Goal: Check status

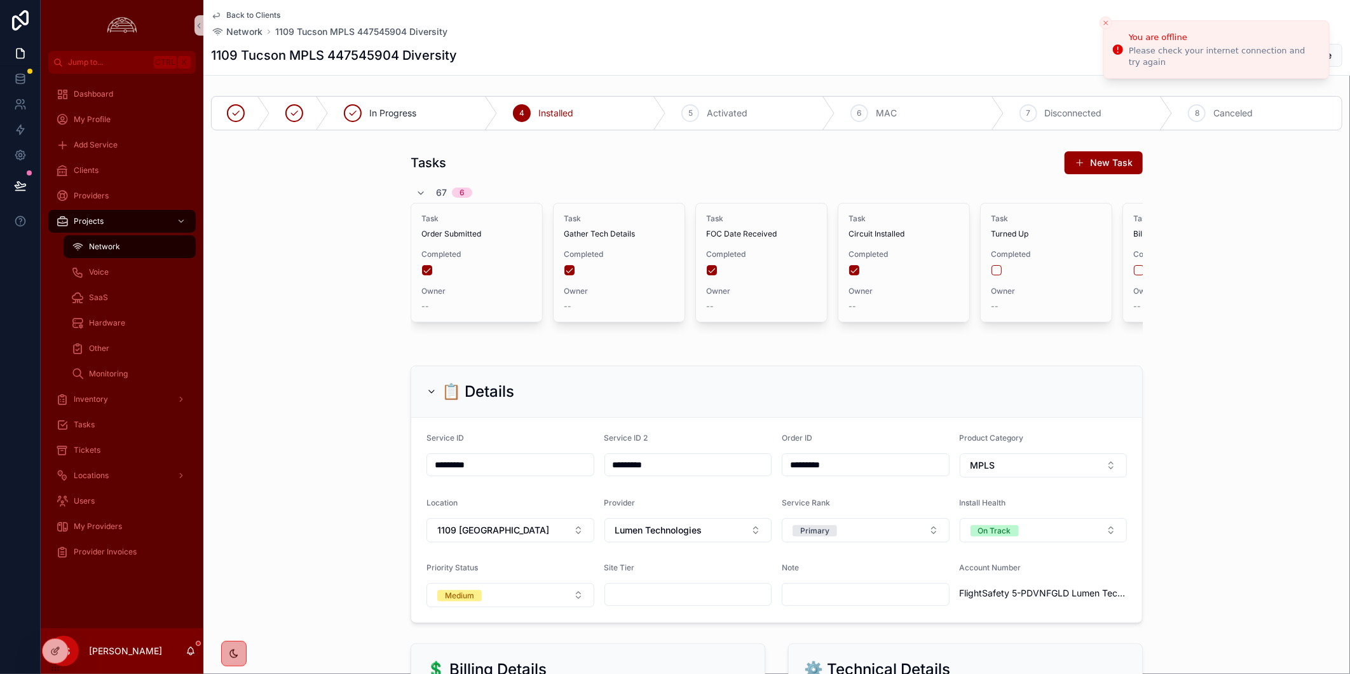
scroll to position [8, 0]
